Goal: Task Accomplishment & Management: Manage account settings

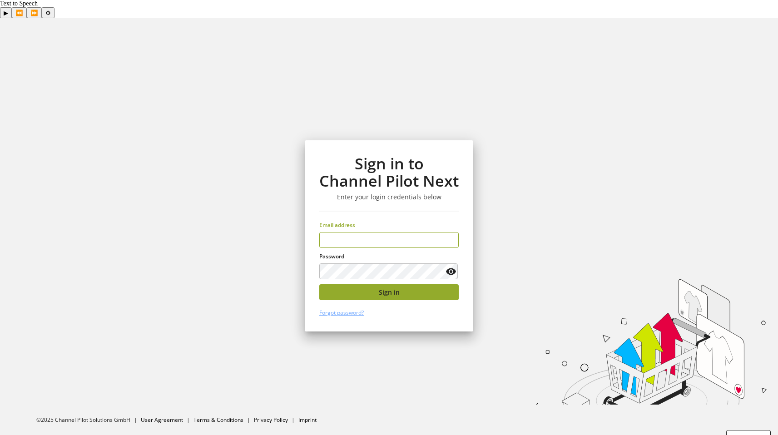
type input "**********"
click at [419, 284] on button "Sign in" at bounding box center [388, 292] width 139 height 16
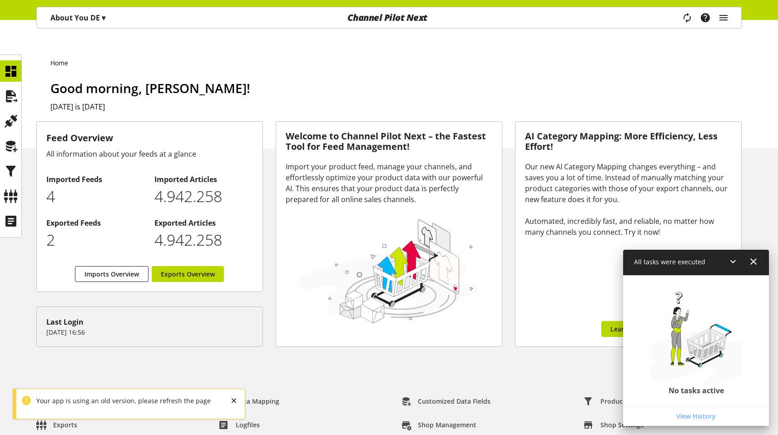
click at [75, 22] on p "About You DE ▾" at bounding box center [77, 17] width 55 height 11
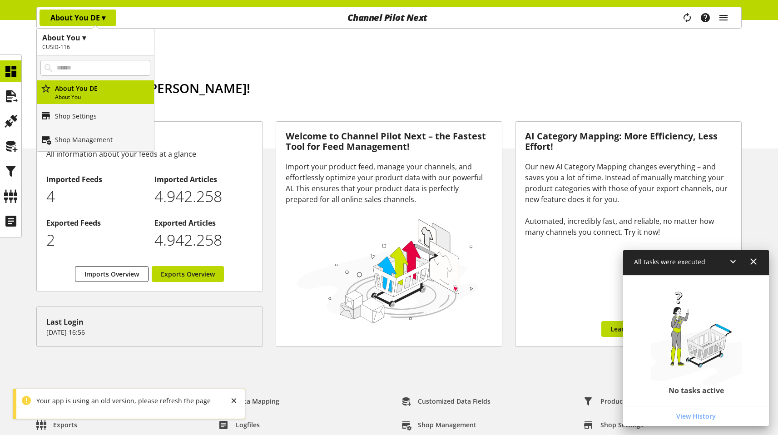
click at [187, 58] on ul "Home" at bounding box center [395, 63] width 691 height 10
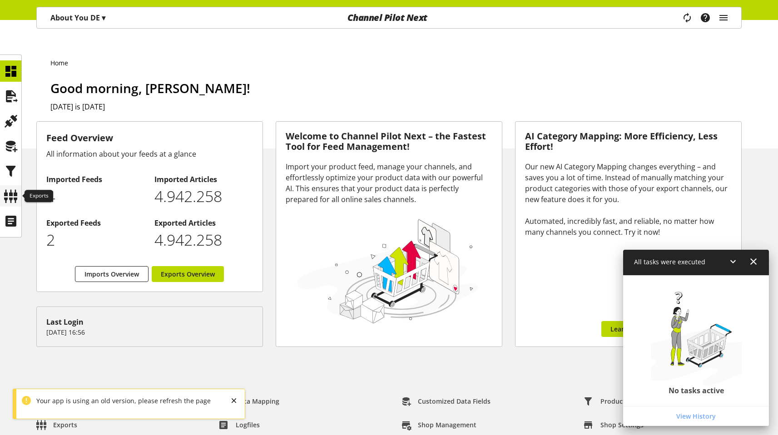
click at [16, 192] on icon at bounding box center [11, 196] width 15 height 18
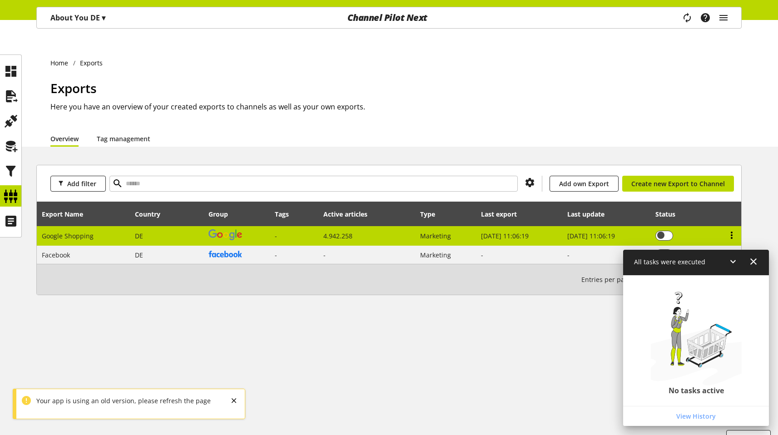
click at [731, 227] on icon at bounding box center [731, 235] width 11 height 16
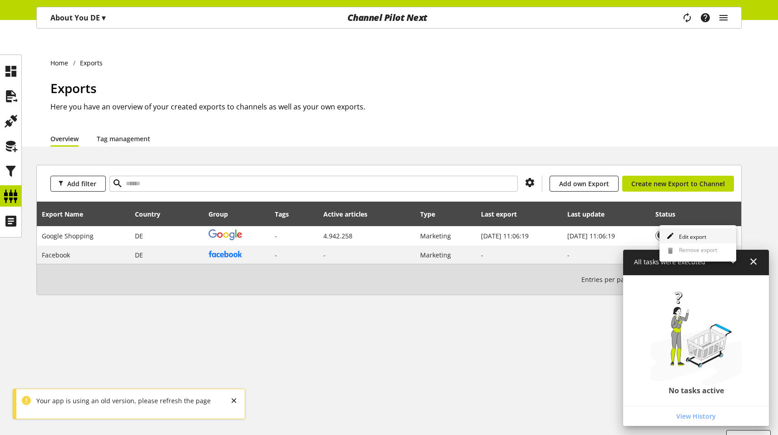
click at [685, 231] on link "Edit export" at bounding box center [697, 235] width 77 height 15
select select "********"
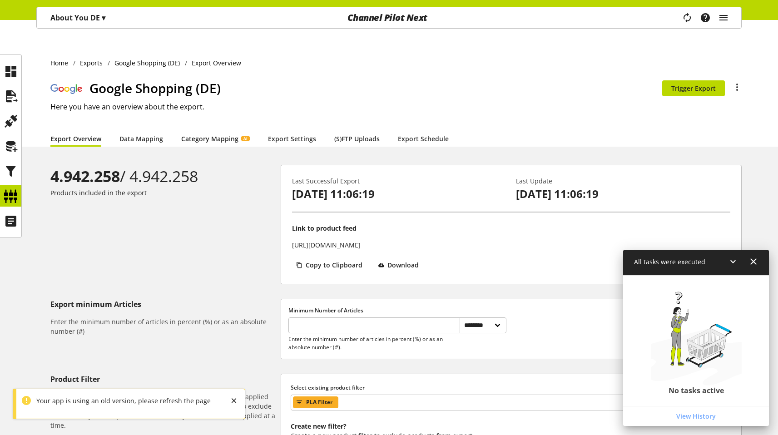
click at [193, 134] on link "Category Mapping AI" at bounding box center [215, 139] width 69 height 10
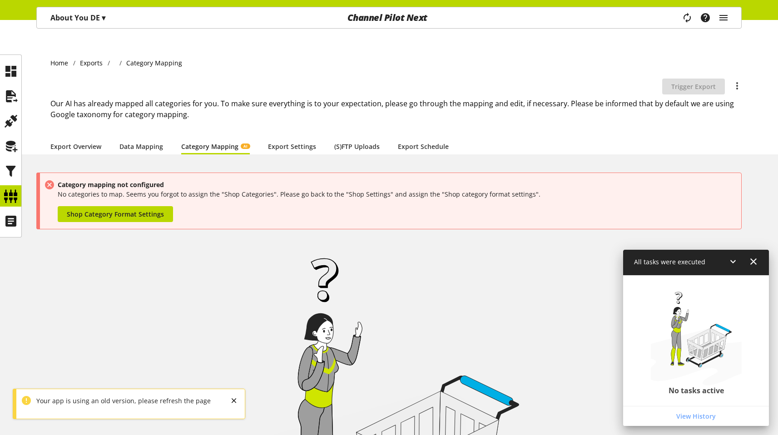
click at [101, 22] on p "About You DE ▾" at bounding box center [77, 17] width 55 height 11
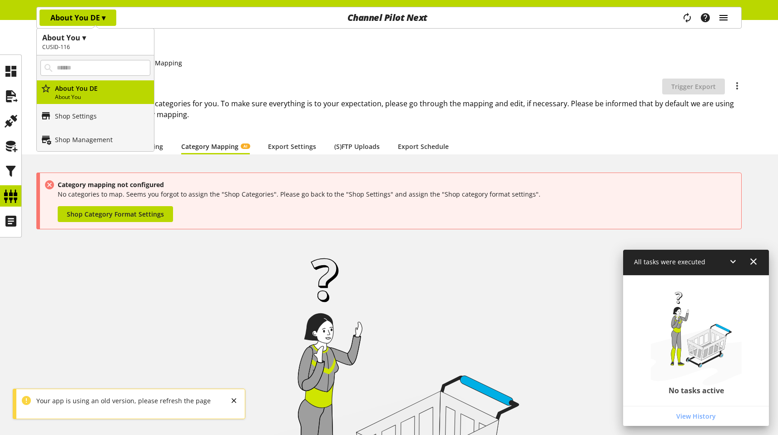
click at [726, 15] on icon "main navigation" at bounding box center [723, 18] width 11 height 16
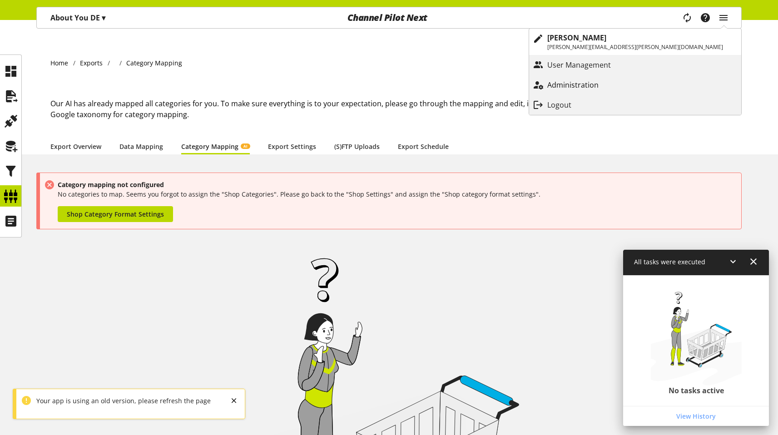
click at [665, 91] on link "Administration" at bounding box center [635, 85] width 212 height 16
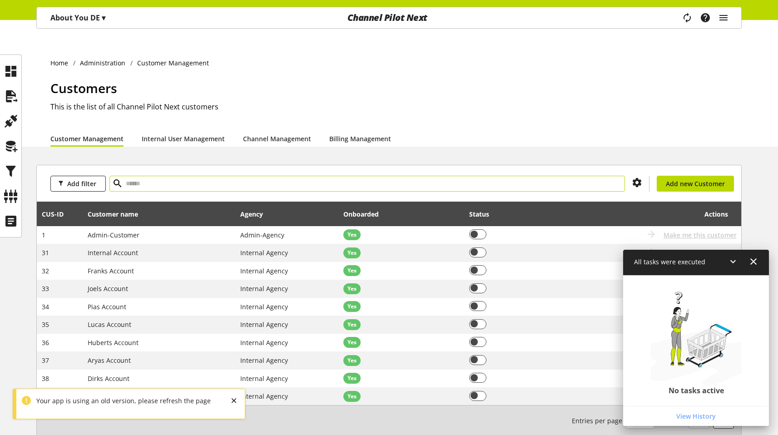
click at [148, 176] on input "text" at bounding box center [366, 184] width 515 height 16
type input "****"
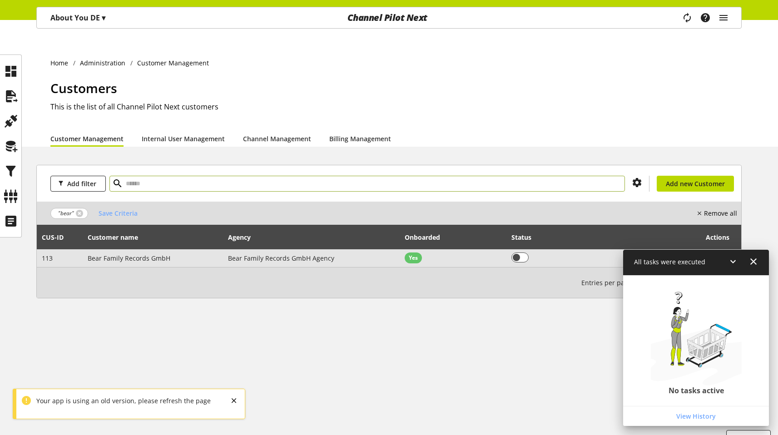
click at [712, 253] on span "Make me this customer" at bounding box center [699, 258] width 73 height 10
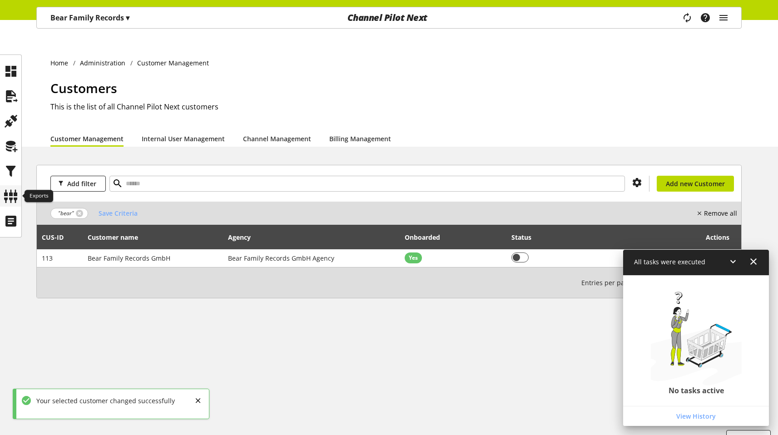
click at [8, 203] on icon at bounding box center [11, 196] width 15 height 18
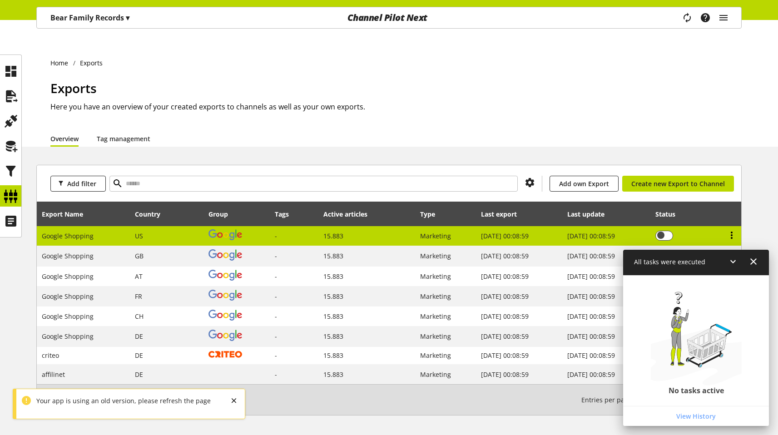
click at [733, 227] on icon at bounding box center [731, 235] width 11 height 16
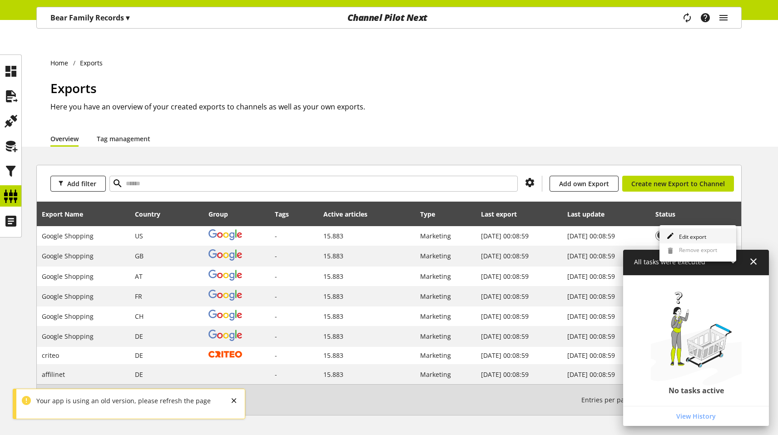
click at [709, 234] on link "Edit export" at bounding box center [697, 235] width 77 height 15
select select "********"
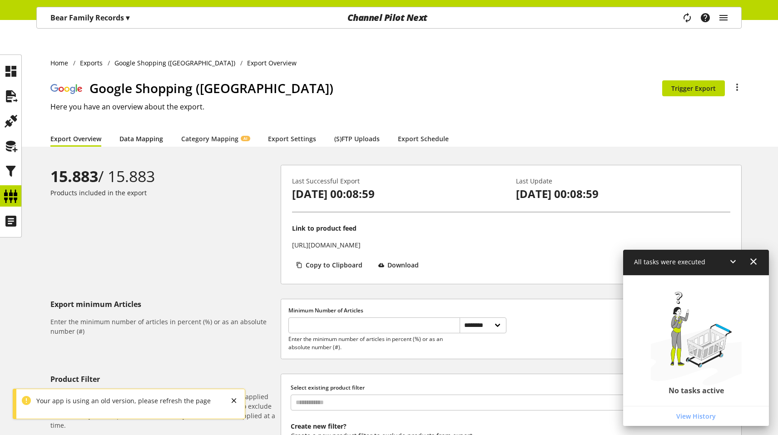
click at [130, 134] on link "Data Mapping" at bounding box center [141, 139] width 44 height 10
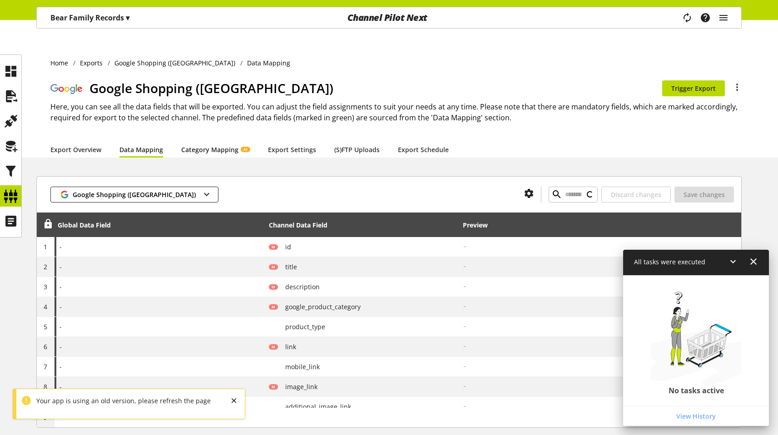
type input "********"
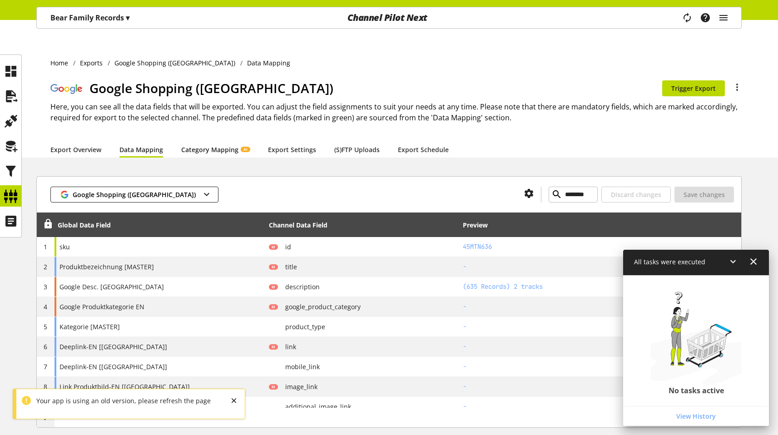
click at [213, 145] on link "Category Mapping AI" at bounding box center [215, 150] width 69 height 10
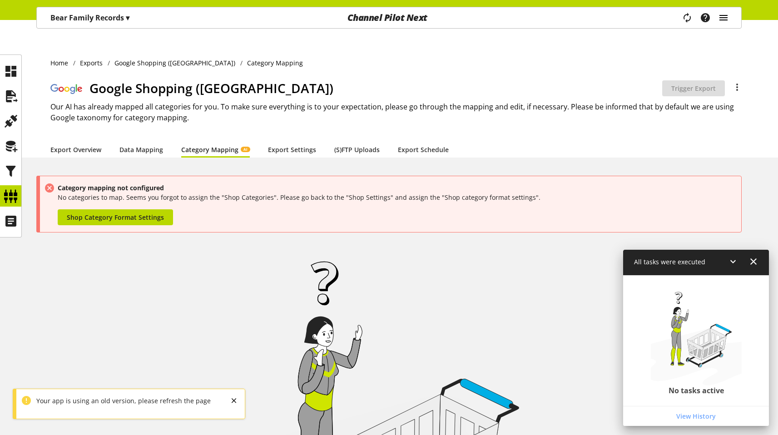
click at [723, 14] on icon "main navigation" at bounding box center [723, 18] width 11 height 16
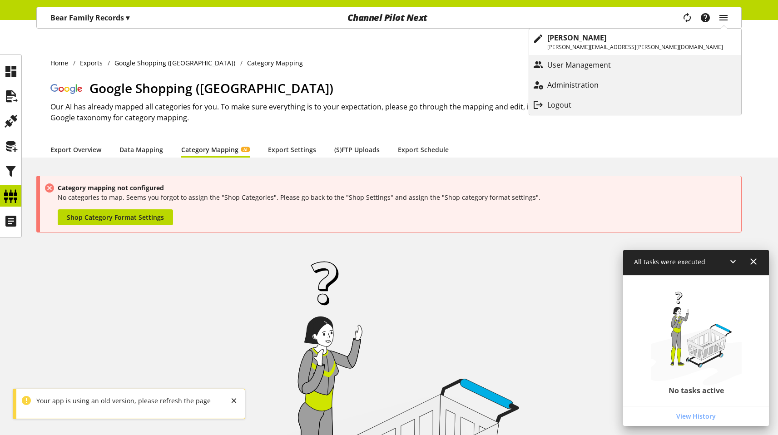
click at [616, 90] on p "Administration" at bounding box center [581, 84] width 69 height 11
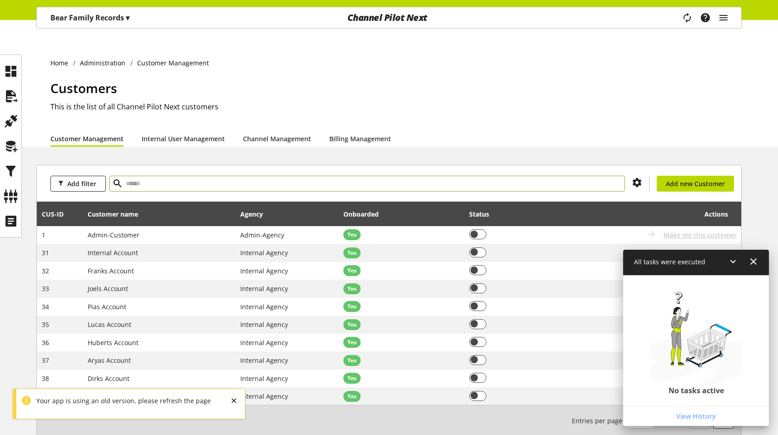
click at [140, 176] on input "text" at bounding box center [366, 184] width 515 height 16
type input "**"
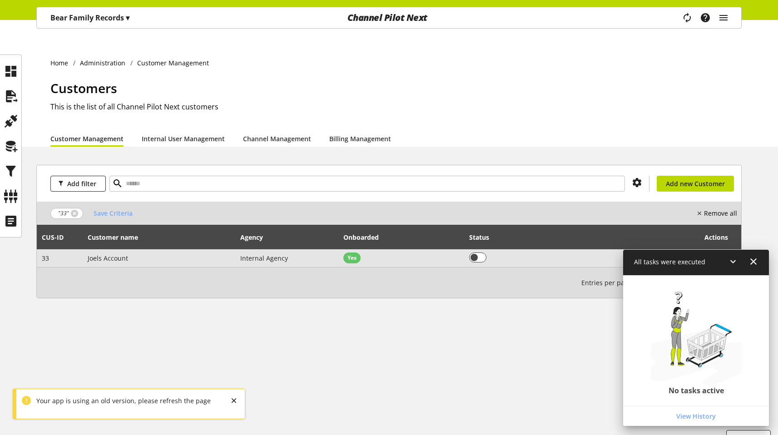
click at [677, 253] on span "Make me this customer" at bounding box center [699, 258] width 73 height 10
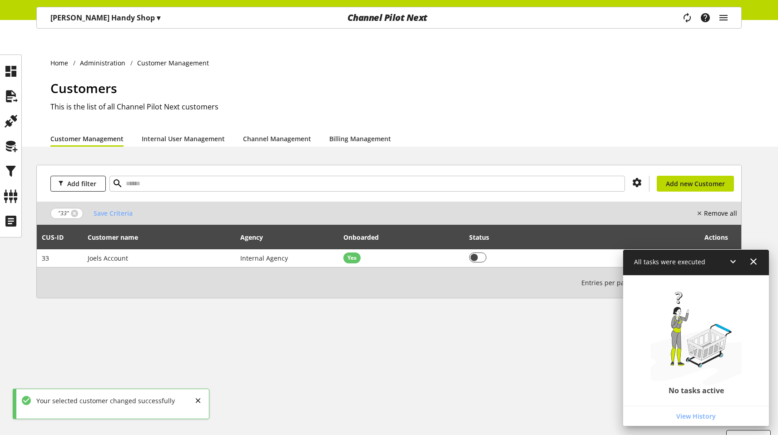
click at [78, 23] on p "Joels Handy Shop ▾" at bounding box center [105, 17] width 110 height 11
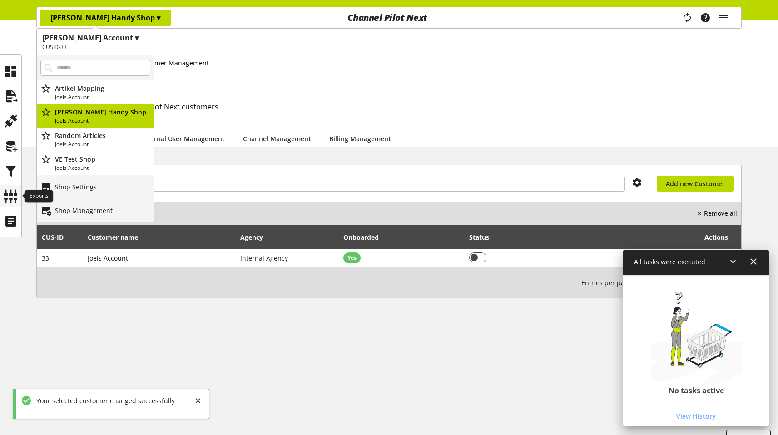
click at [11, 185] on div at bounding box center [10, 195] width 21 height 21
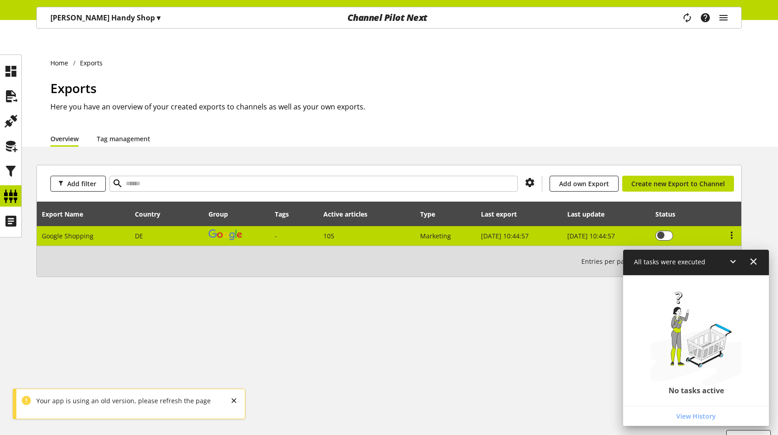
click at [737, 226] on td at bounding box center [729, 236] width 24 height 20
select select "********"
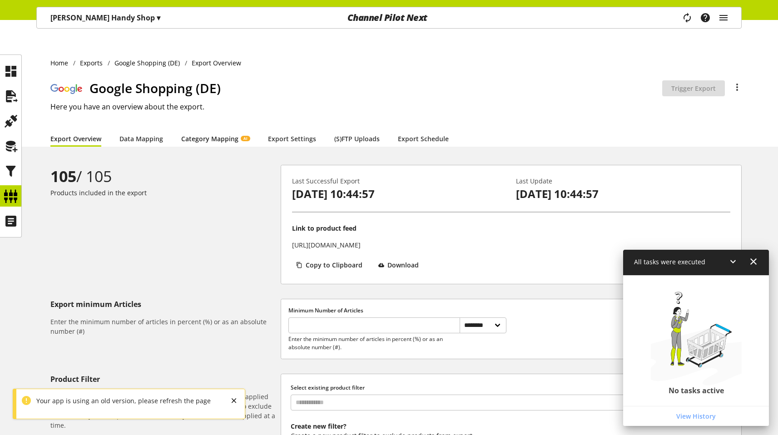
click at [210, 134] on link "Category Mapping AI" at bounding box center [215, 139] width 69 height 10
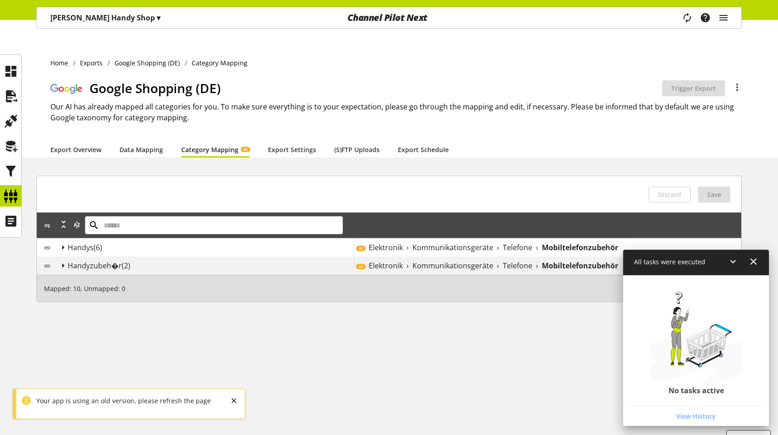
click at [84, 261] on span "Handyzubeh�r" at bounding box center [95, 266] width 54 height 10
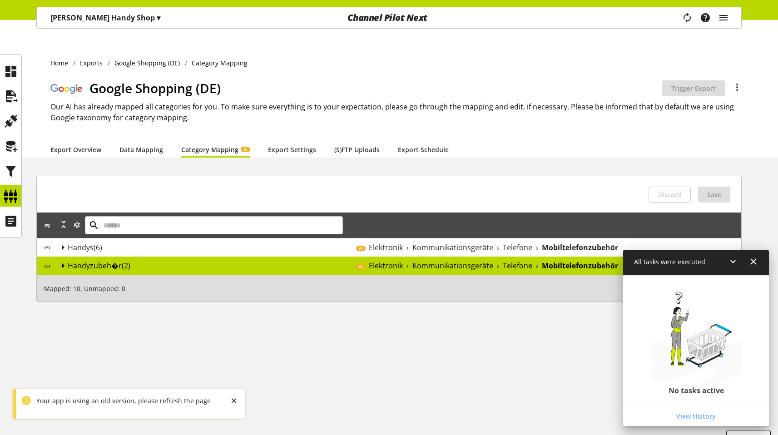
click at [65, 257] on icon at bounding box center [63, 265] width 11 height 16
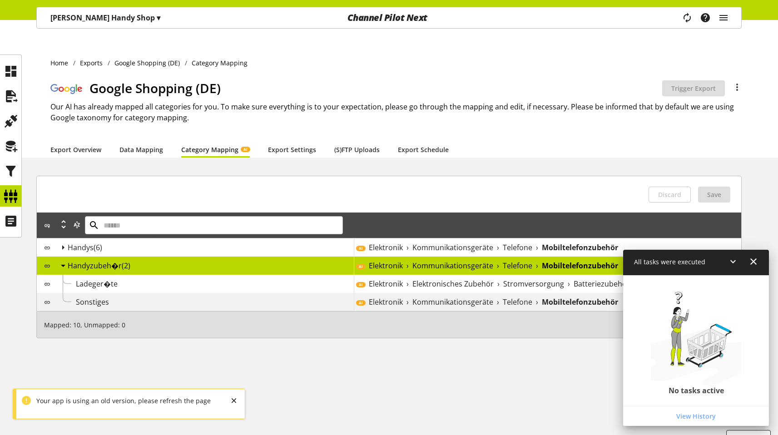
click at [91, 278] on div "Ladeger�te" at bounding box center [215, 283] width 278 height 11
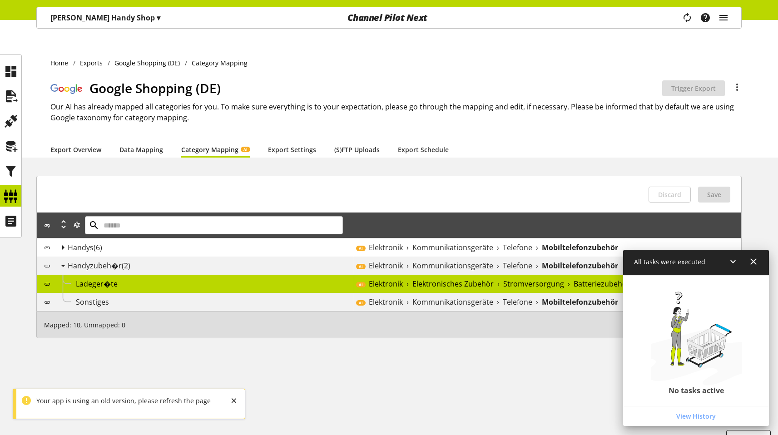
click at [85, 296] on div "Sonstiges" at bounding box center [215, 301] width 278 height 11
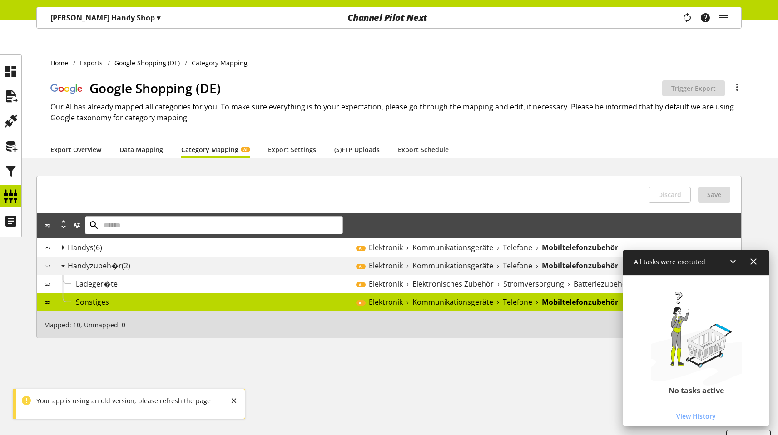
click at [85, 296] on div "Sonstiges" at bounding box center [215, 301] width 278 height 11
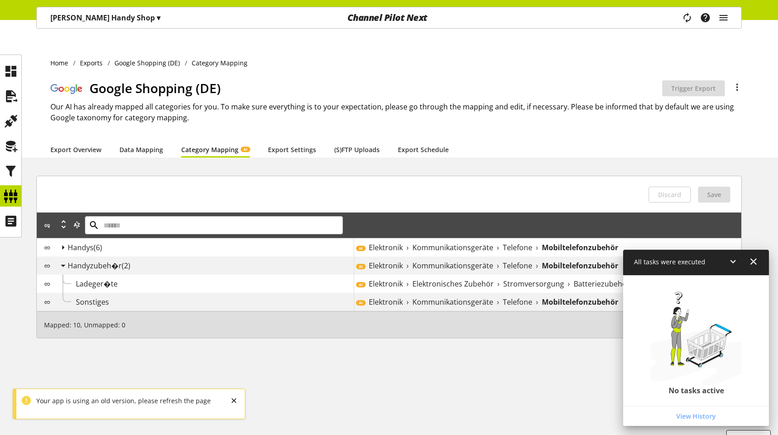
click at [85, 296] on div "Sonstiges" at bounding box center [215, 301] width 278 height 11
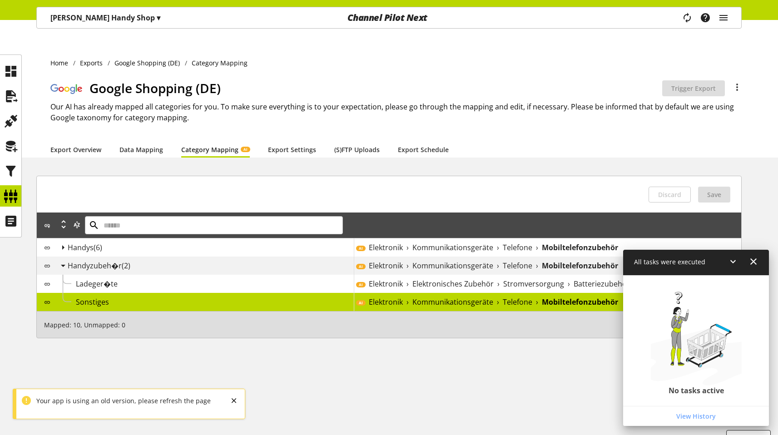
click at [85, 279] on span "Ladeger�te" at bounding box center [97, 284] width 42 height 10
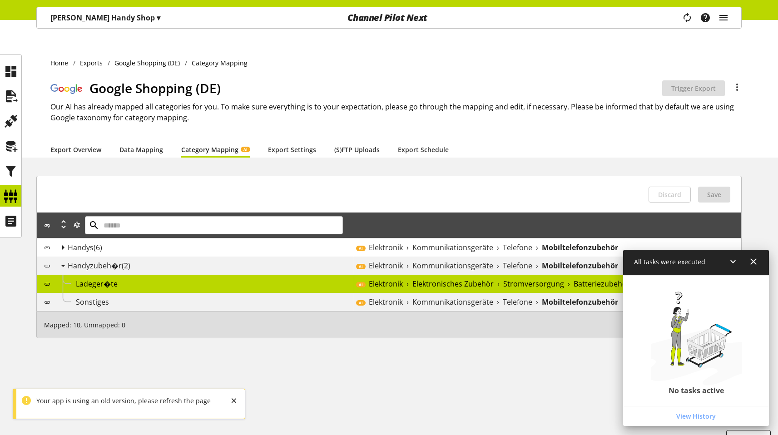
click at [80, 261] on span "Handyzubeh�r" at bounding box center [95, 266] width 54 height 10
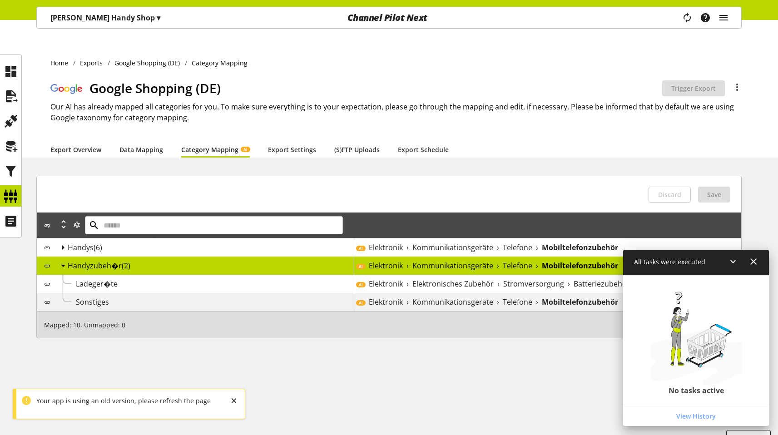
click at [68, 242] on div "Handys (6)" at bounding box center [211, 247] width 286 height 11
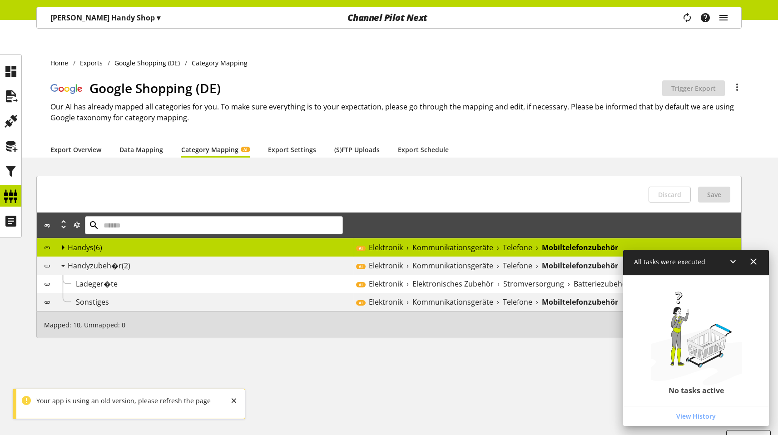
click at [63, 239] on icon at bounding box center [63, 247] width 11 height 16
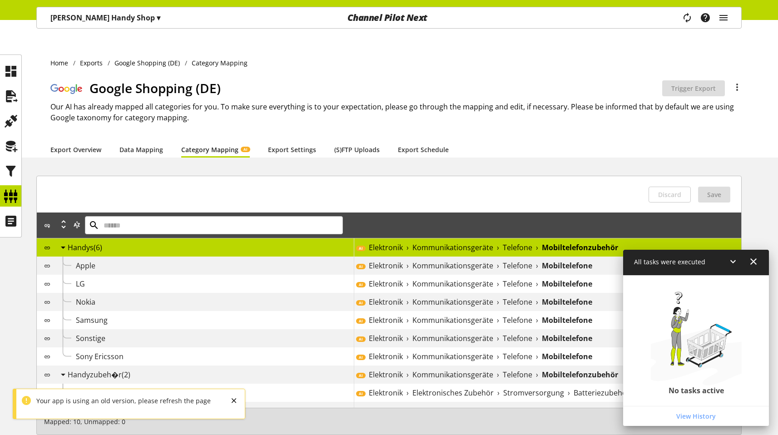
click at [90, 275] on div "LG" at bounding box center [204, 284] width 299 height 18
click at [86, 311] on div "Samsung" at bounding box center [204, 320] width 299 height 18
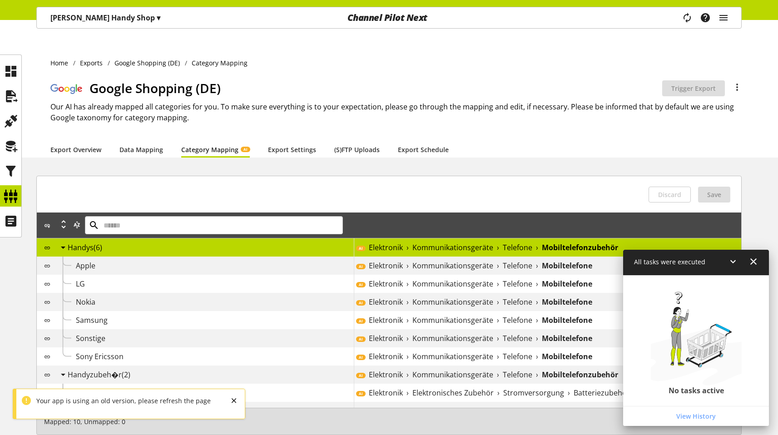
click at [86, 333] on span "Sonstige" at bounding box center [91, 338] width 30 height 10
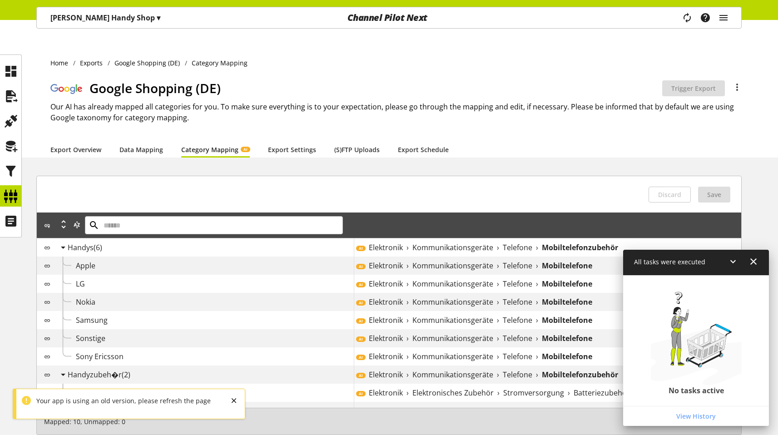
click at [86, 333] on span "Sonstige" at bounding box center [91, 338] width 30 height 10
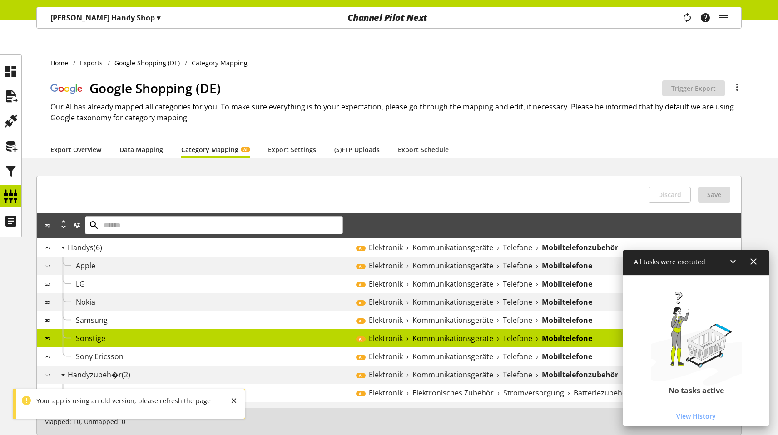
click at [109, 311] on div "Samsung" at bounding box center [204, 320] width 299 height 18
click at [96, 296] on div "Nokia" at bounding box center [215, 301] width 278 height 11
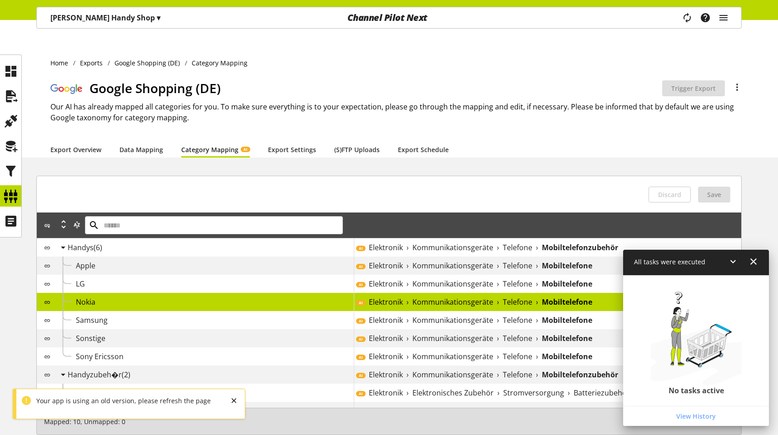
click at [96, 296] on div "Nokia" at bounding box center [215, 301] width 278 height 11
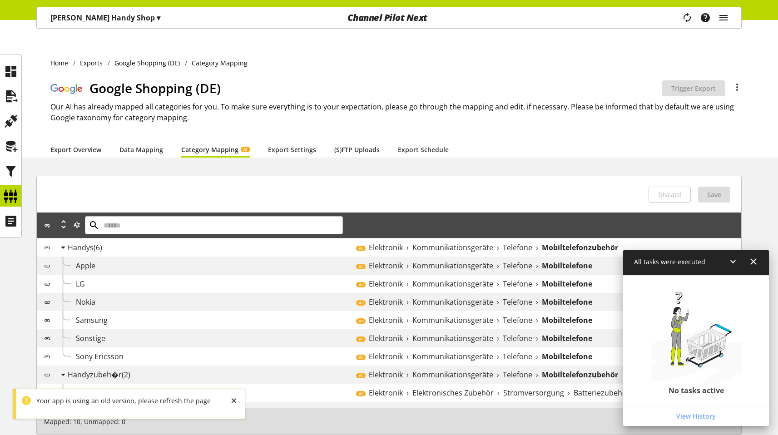
click at [132, 296] on div "Nokia" at bounding box center [215, 301] width 278 height 11
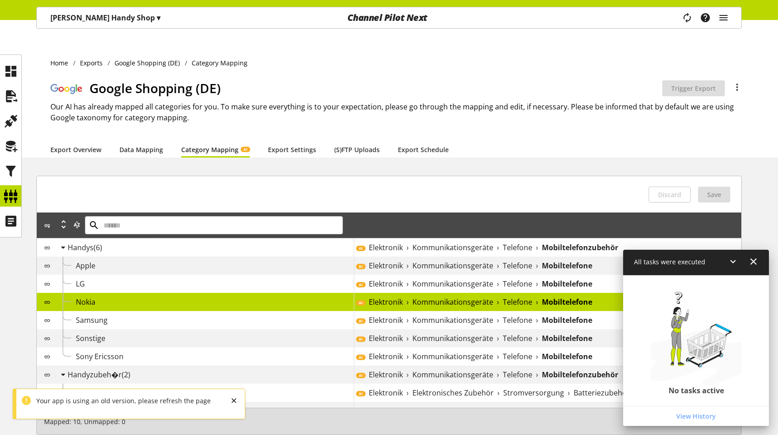
click at [132, 296] on div "Nokia" at bounding box center [215, 301] width 278 height 11
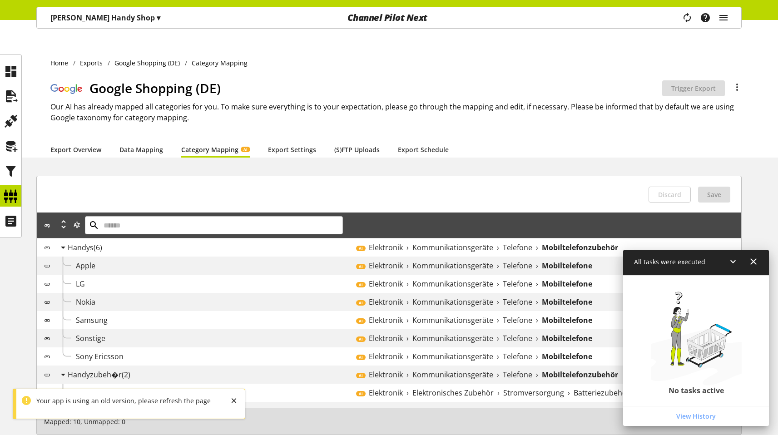
click at [179, 260] on div "Apple" at bounding box center [215, 265] width 278 height 11
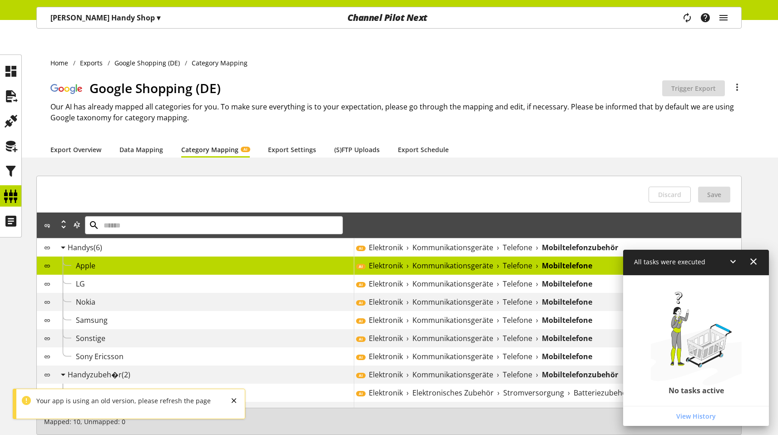
click at [238, 260] on div "Apple" at bounding box center [215, 265] width 278 height 11
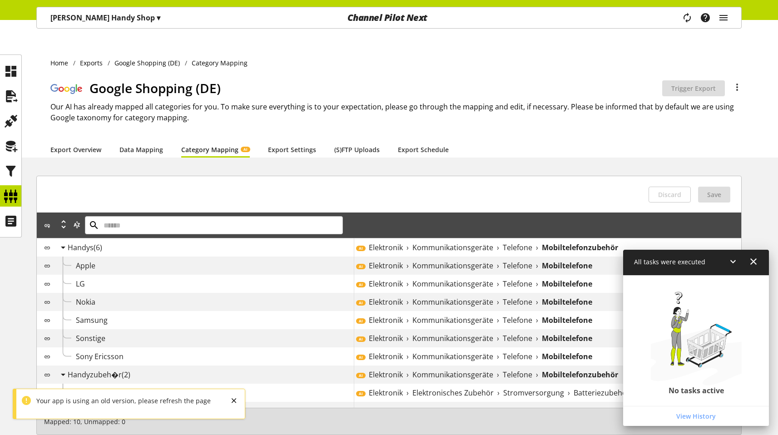
drag, startPoint x: 238, startPoint y: 247, endPoint x: 272, endPoint y: 247, distance: 33.6
click at [239, 260] on div "Apple" at bounding box center [215, 265] width 278 height 11
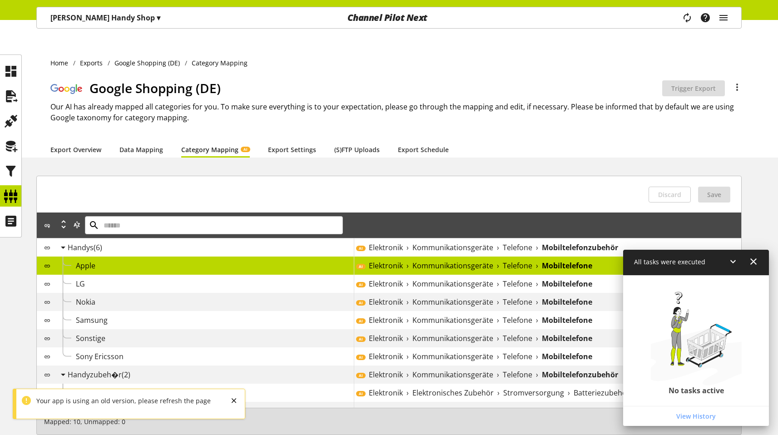
click at [377, 260] on span "Elektronik" at bounding box center [386, 265] width 34 height 11
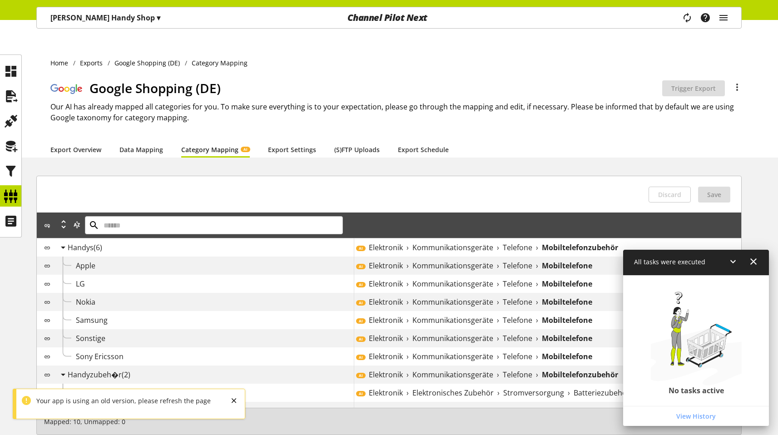
click at [287, 296] on div "Nokia" at bounding box center [215, 301] width 278 height 11
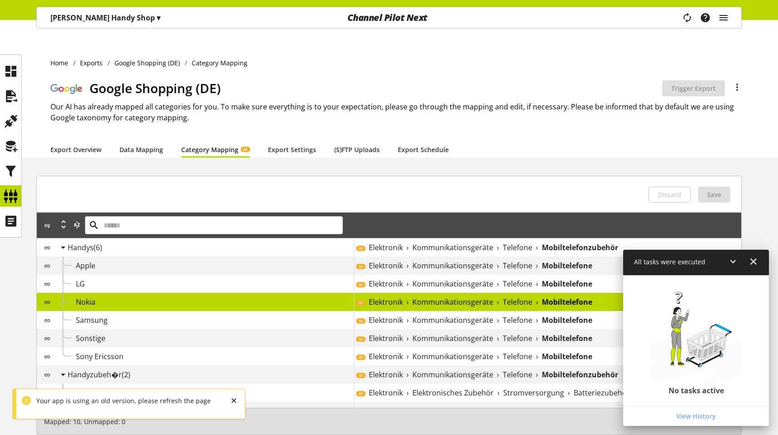
click at [344, 311] on div "Samsung" at bounding box center [204, 320] width 299 height 18
click at [311, 351] on div "Sony Ericsson" at bounding box center [215, 356] width 278 height 11
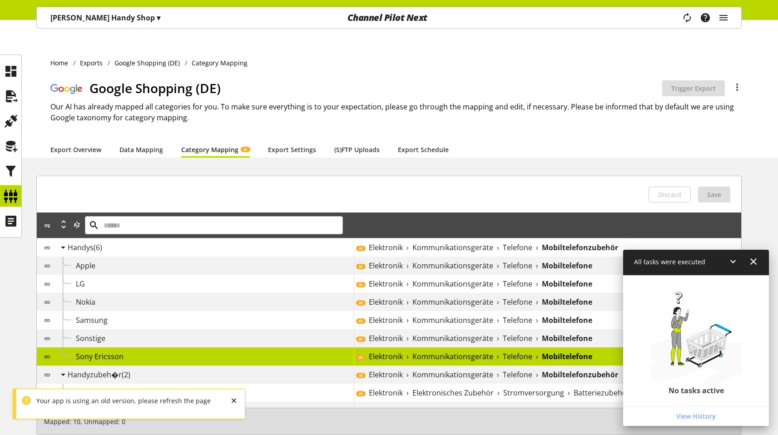
click at [128, 384] on div "Ladeger�te" at bounding box center [204, 393] width 299 height 18
click at [130, 347] on div "Sony Ericsson" at bounding box center [204, 356] width 299 height 18
click at [165, 293] on div "Nokia" at bounding box center [204, 302] width 299 height 18
click at [750, 262] on icon at bounding box center [753, 261] width 11 height 16
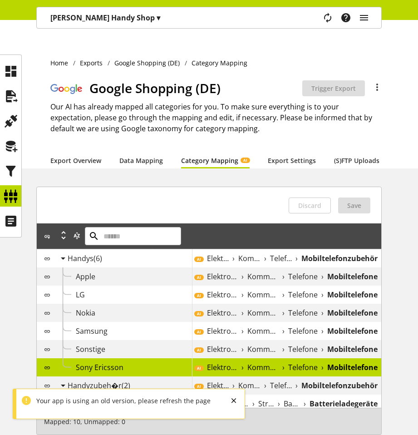
click at [170, 304] on div "Nokia" at bounding box center [123, 313] width 137 height 18
click at [153, 327] on div "Samsung" at bounding box center [123, 331] width 137 height 18
click at [153, 309] on div "Nokia" at bounding box center [123, 313] width 137 height 18
click at [153, 289] on div "LG" at bounding box center [134, 294] width 116 height 11
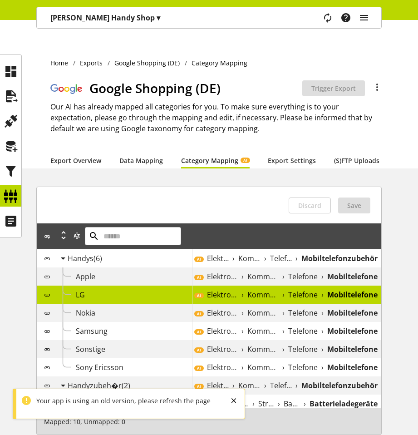
click at [155, 271] on div "Apple" at bounding box center [123, 276] width 137 height 18
click at [113, 273] on div "Apple" at bounding box center [123, 276] width 137 height 18
click at [113, 271] on div "Apple" at bounding box center [134, 276] width 116 height 11
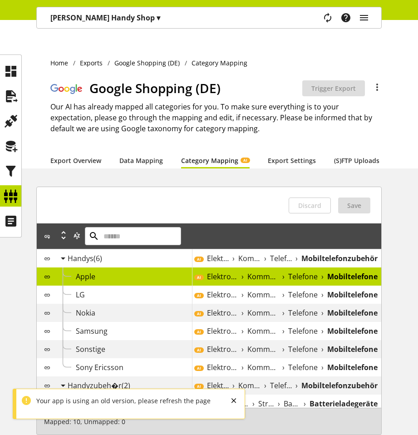
click at [112, 308] on div "Nokia" at bounding box center [123, 313] width 137 height 18
click at [112, 322] on div "Samsung" at bounding box center [123, 331] width 137 height 18
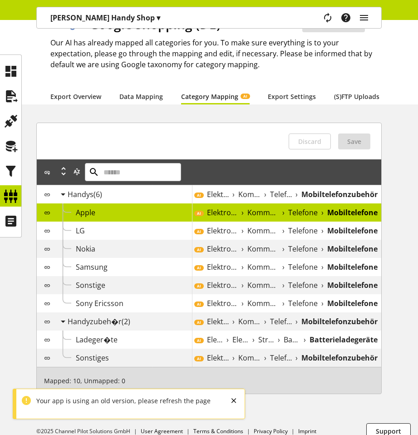
click at [108, 335] on span "Ladeger�te" at bounding box center [97, 340] width 42 height 10
